Goal: Information Seeking & Learning: Compare options

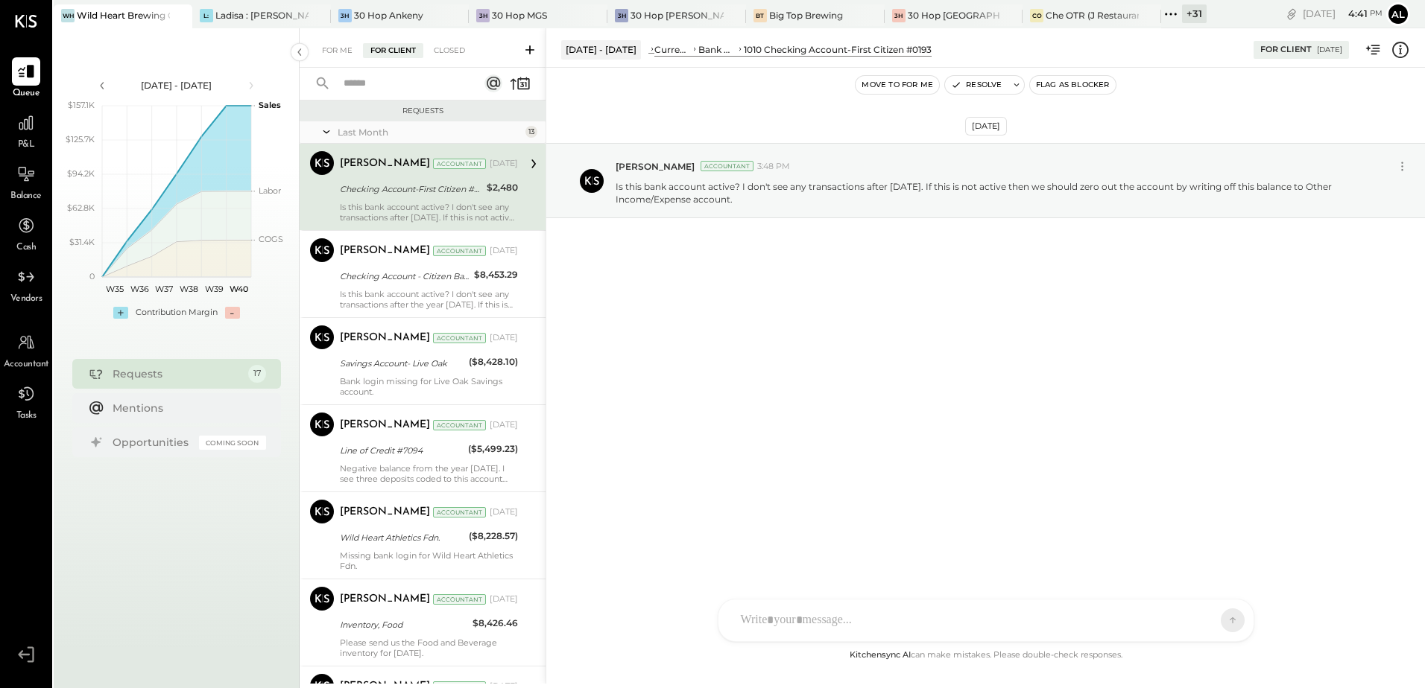
click at [1171, 17] on icon at bounding box center [1170, 13] width 19 height 19
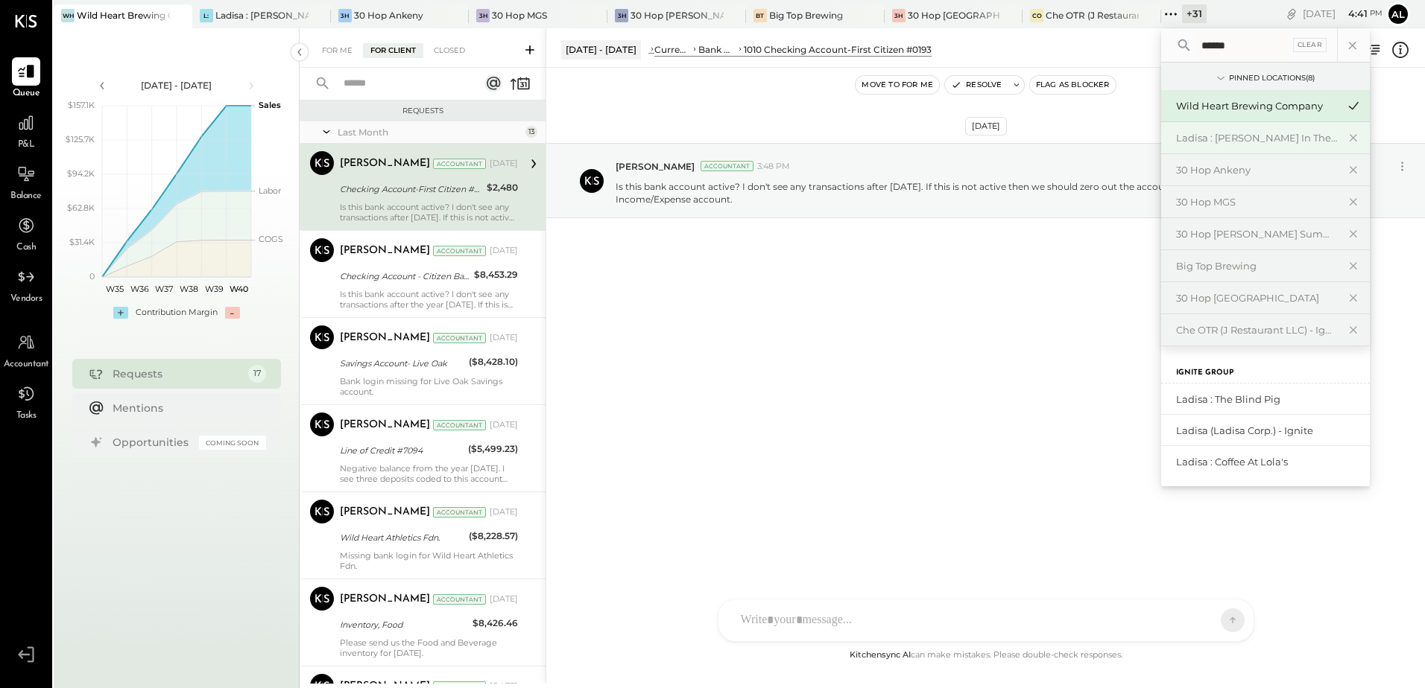
type input "******"
click at [1223, 136] on div "Ladisa : [PERSON_NAME] in the Alley" at bounding box center [1256, 138] width 161 height 14
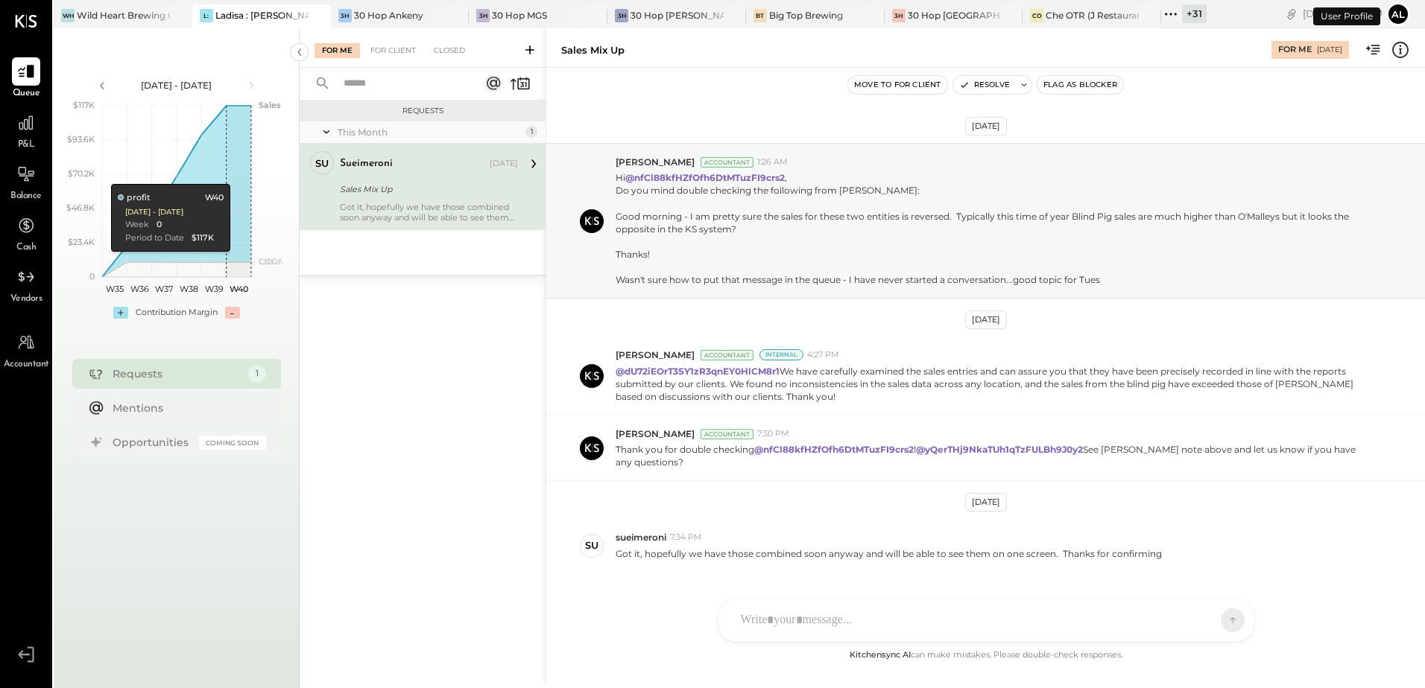
scroll to position [37, 0]
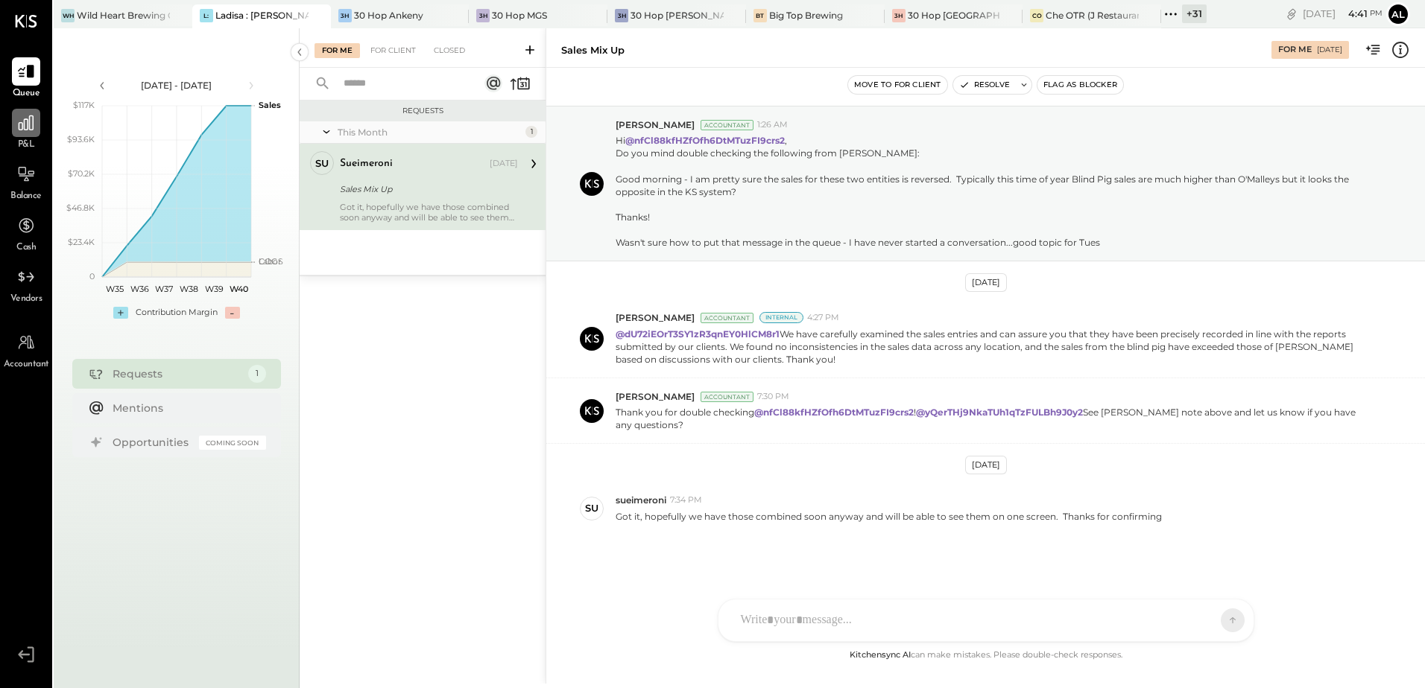
click at [32, 130] on icon at bounding box center [25, 122] width 19 height 19
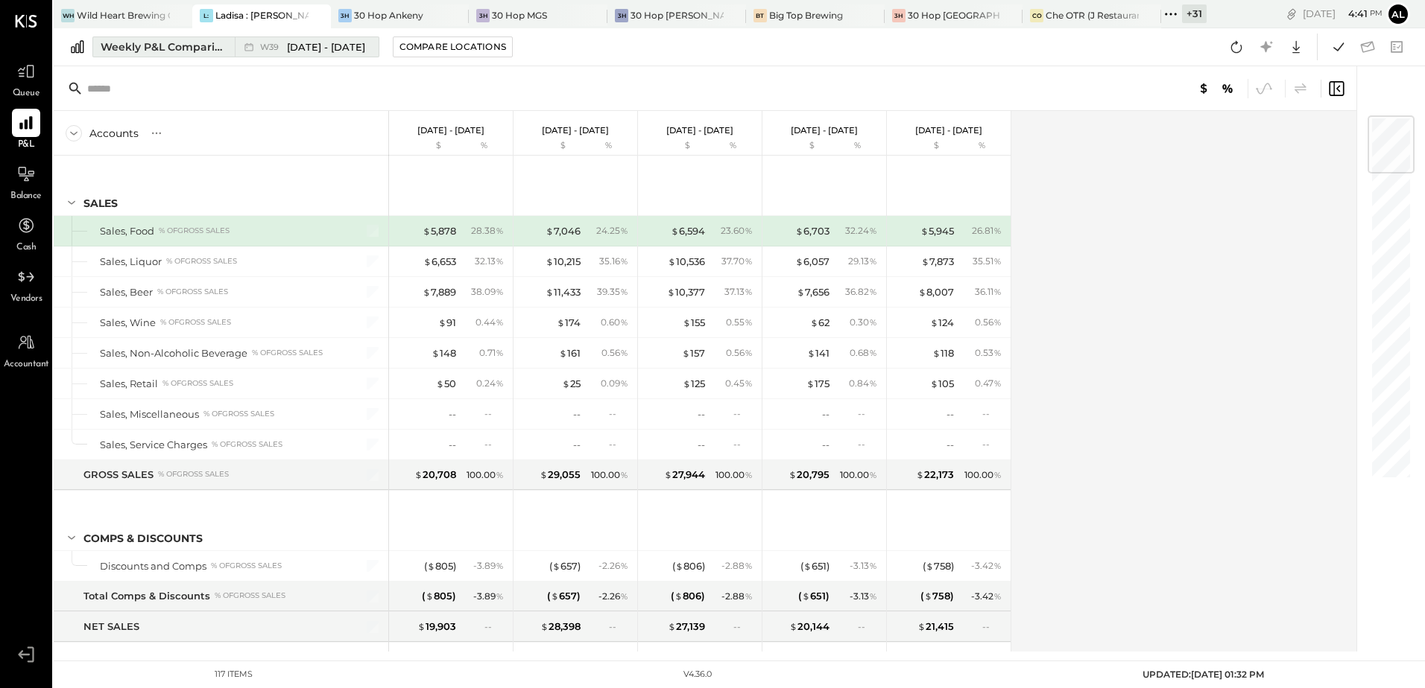
click at [191, 41] on div "Weekly P&L Comparison" at bounding box center [163, 46] width 125 height 15
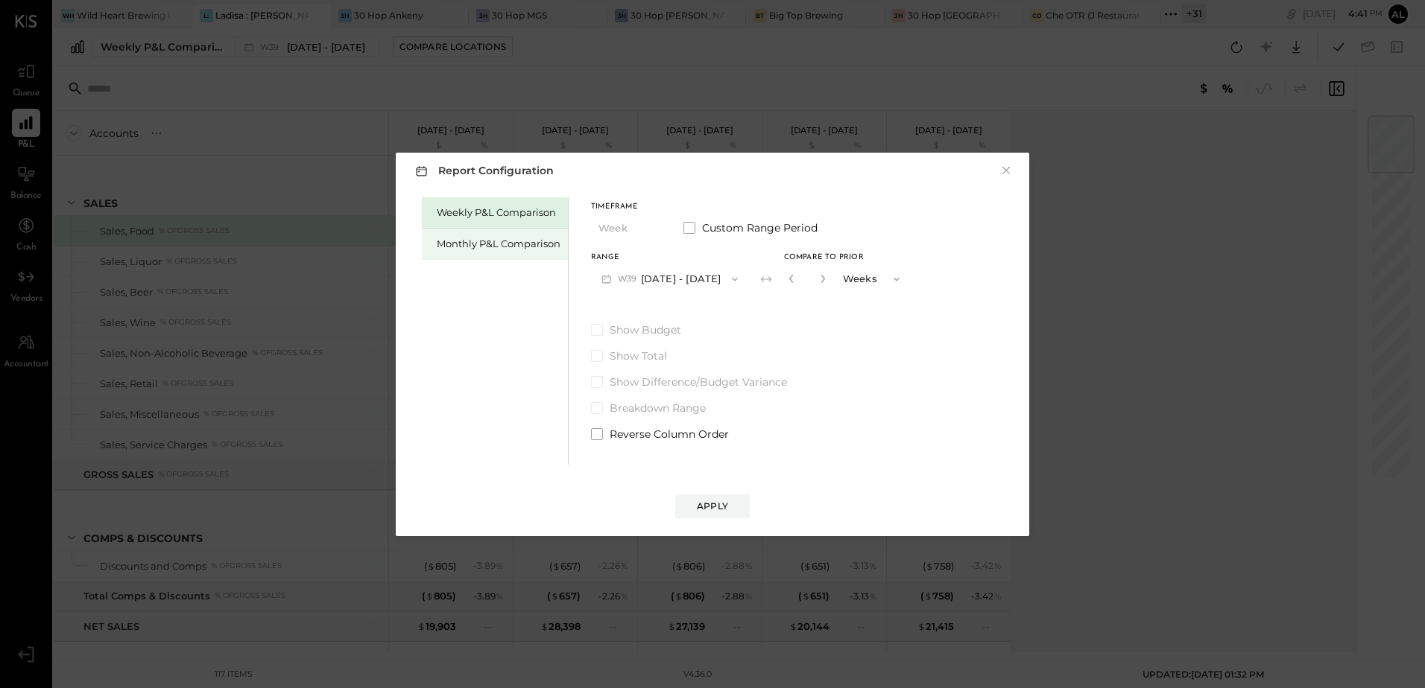
click at [516, 241] on div "Monthly P&L Comparison" at bounding box center [499, 244] width 124 height 14
click at [735, 279] on button "M09 [DATE] - [DATE]" at bounding box center [669, 279] width 157 height 28
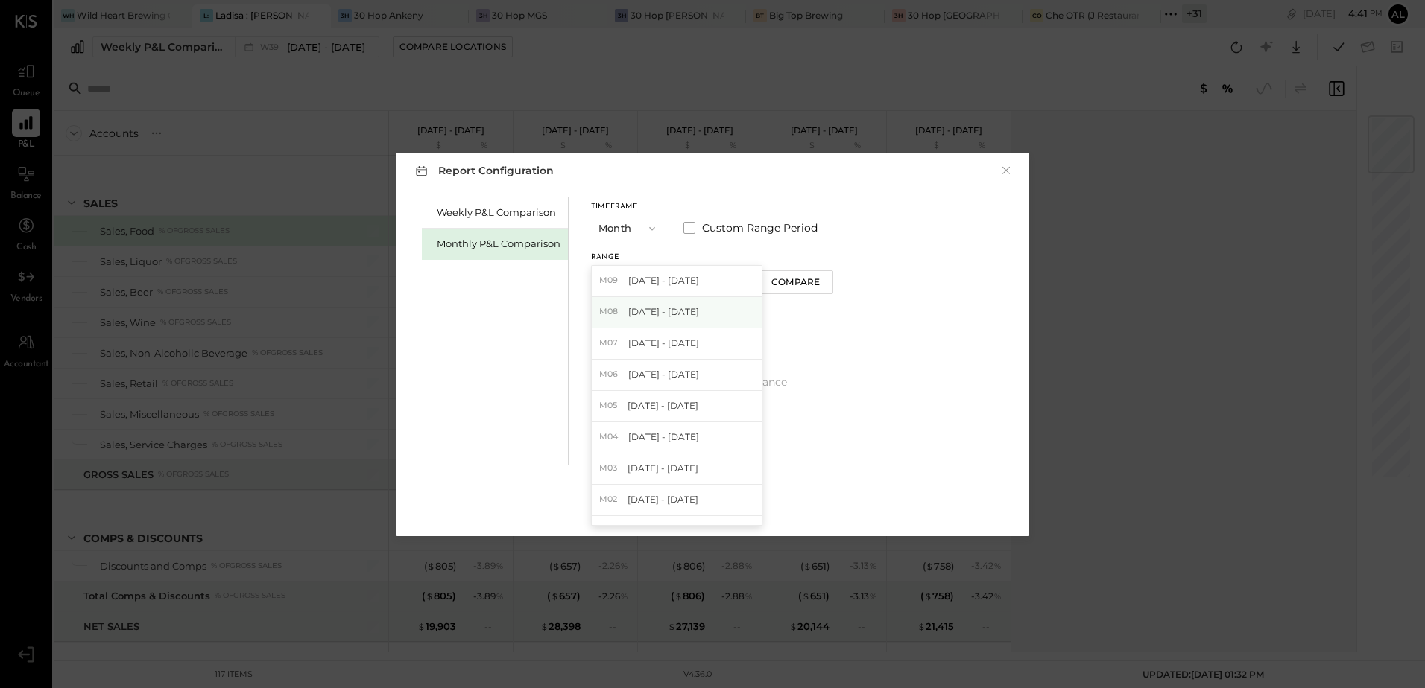
click at [682, 312] on span "[DATE] - [DATE]" at bounding box center [663, 311] width 71 height 13
click at [718, 508] on div "Apply" at bounding box center [712, 506] width 31 height 13
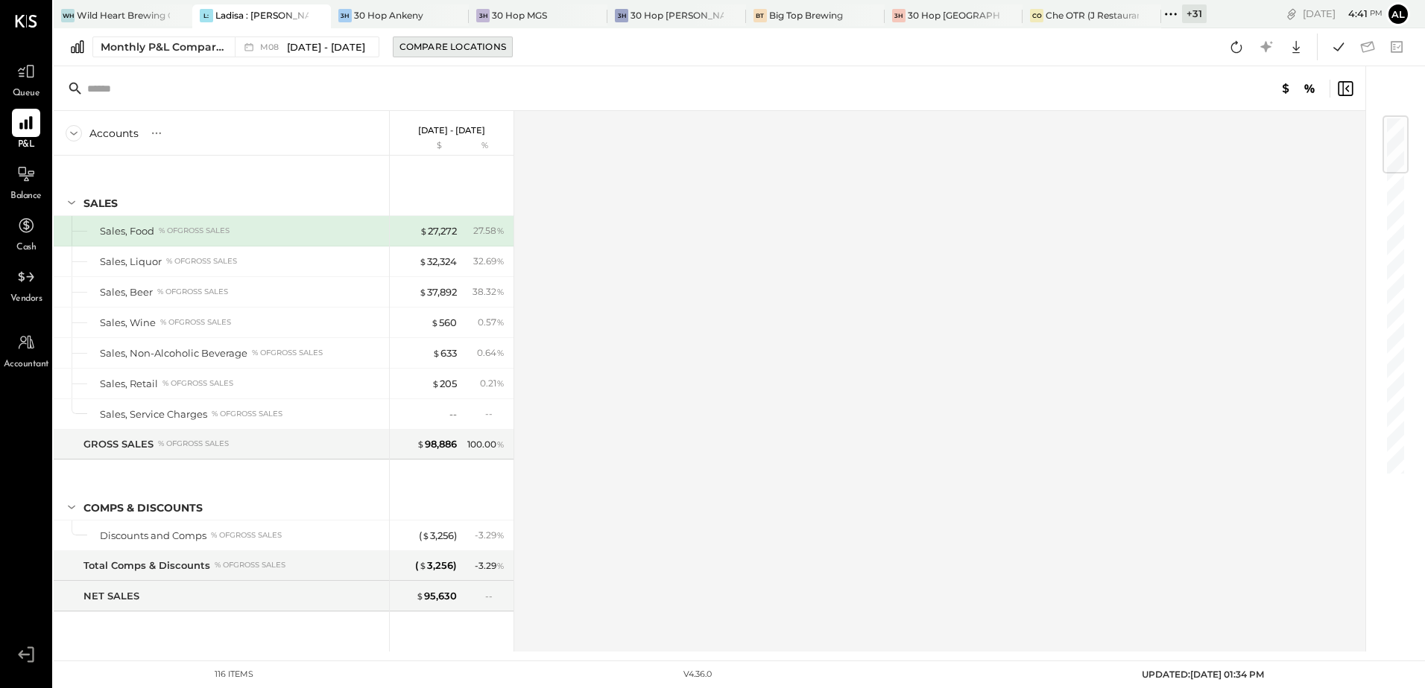
click at [469, 50] on div "Compare Locations" at bounding box center [452, 46] width 107 height 13
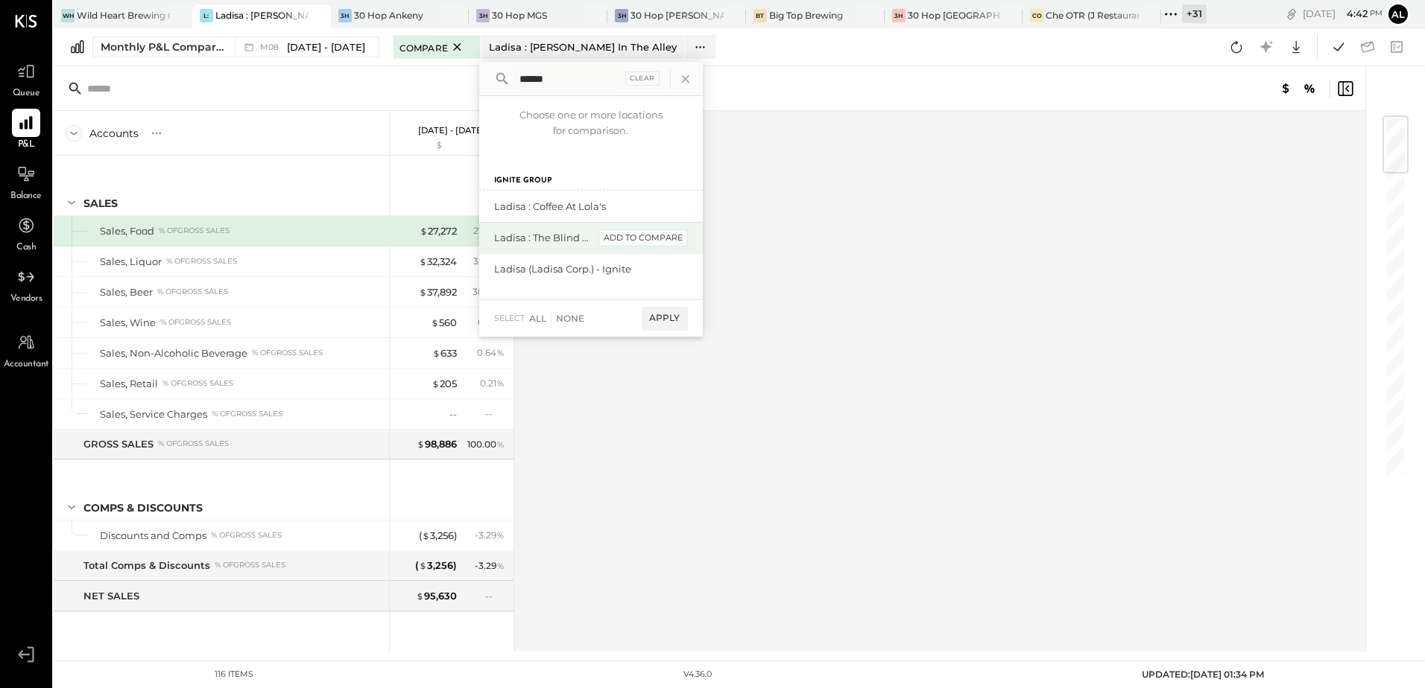
type input "******"
click at [604, 238] on div "add to compare" at bounding box center [642, 238] width 89 height 18
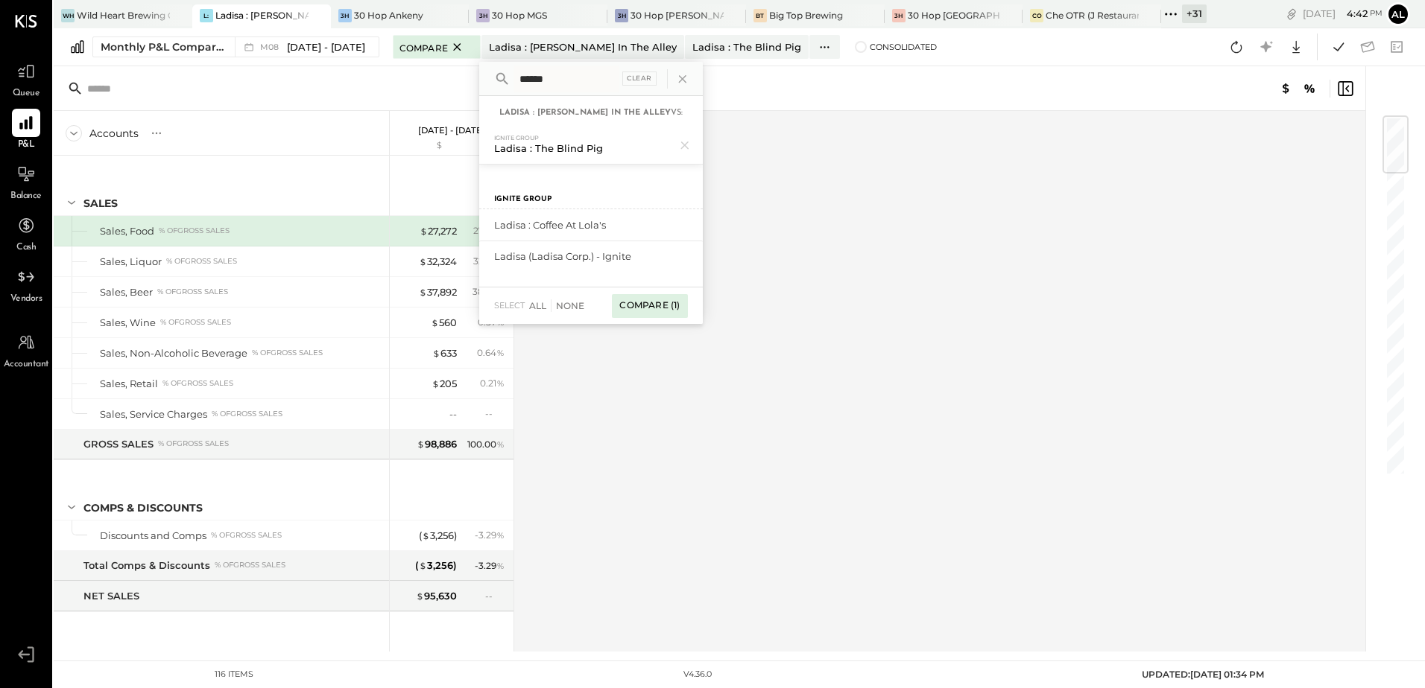
click at [659, 301] on div "Compare (1)" at bounding box center [649, 306] width 75 height 24
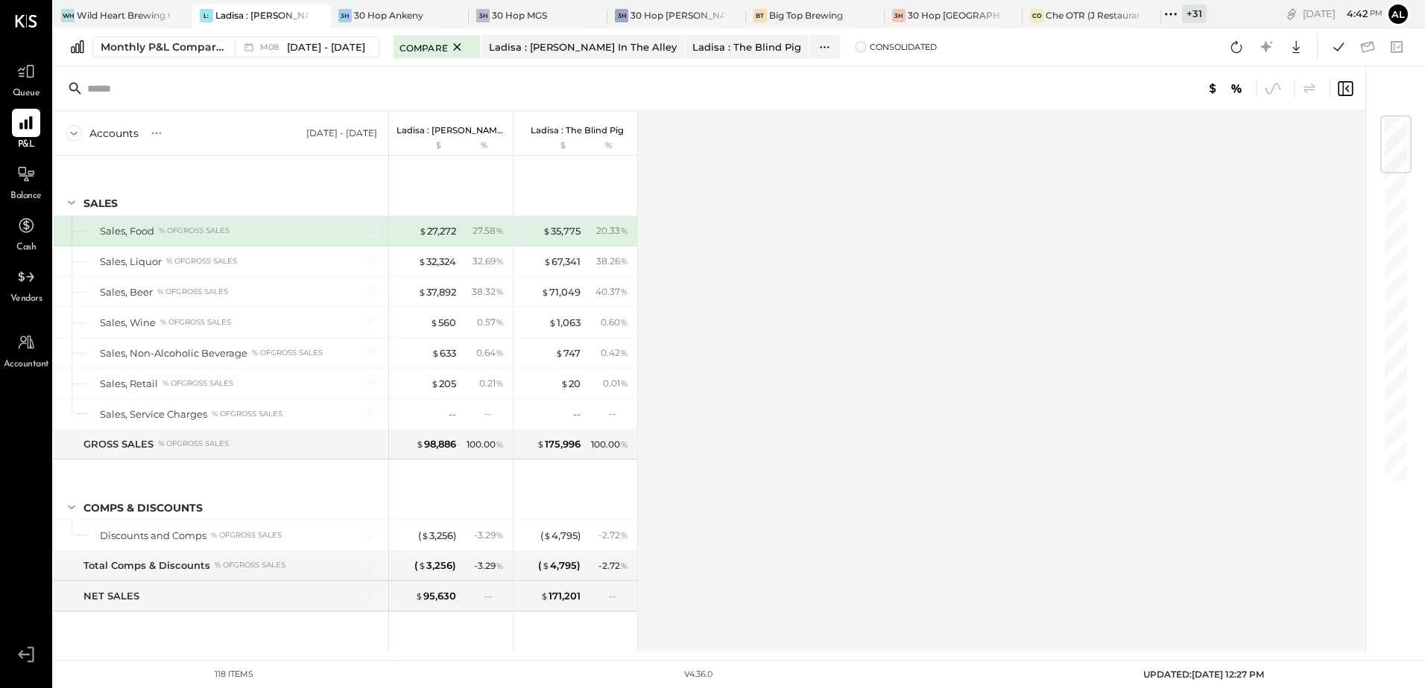
click at [855, 50] on span at bounding box center [861, 47] width 12 height 12
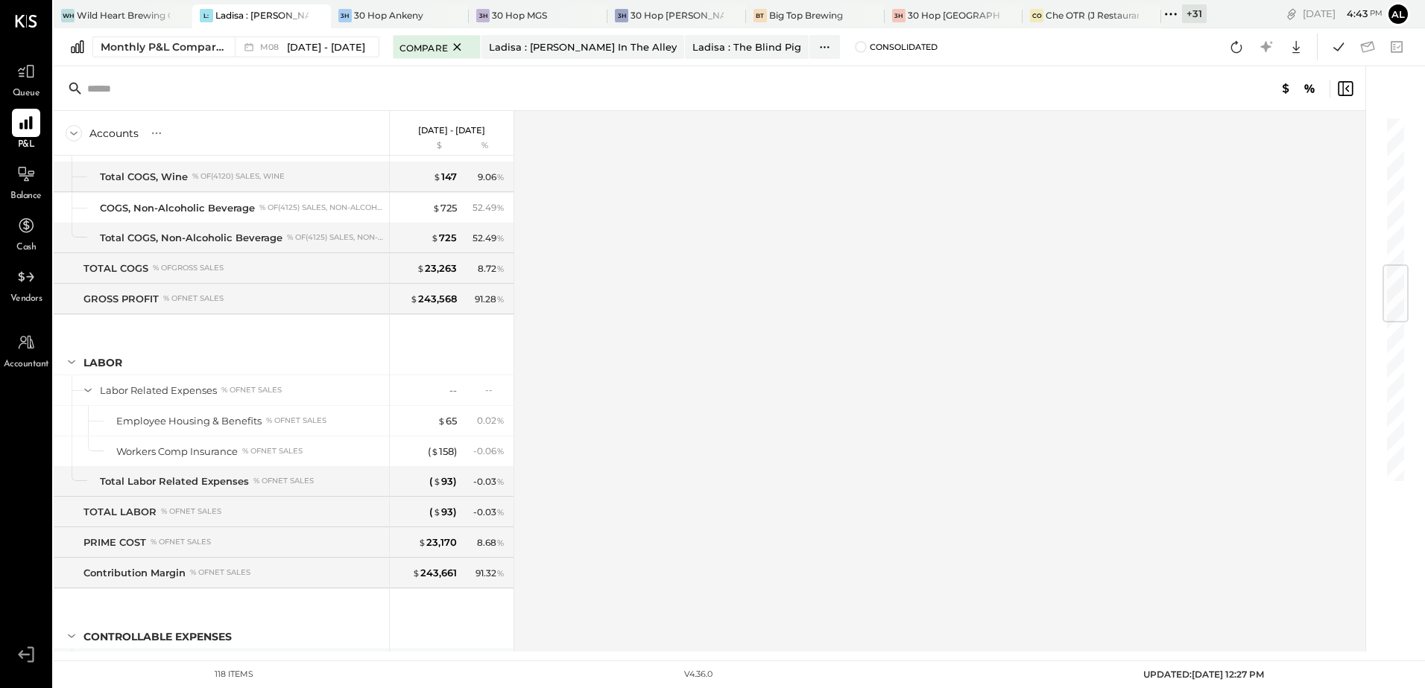
scroll to position [1267, 0]
